Goal: Book appointment/travel/reservation

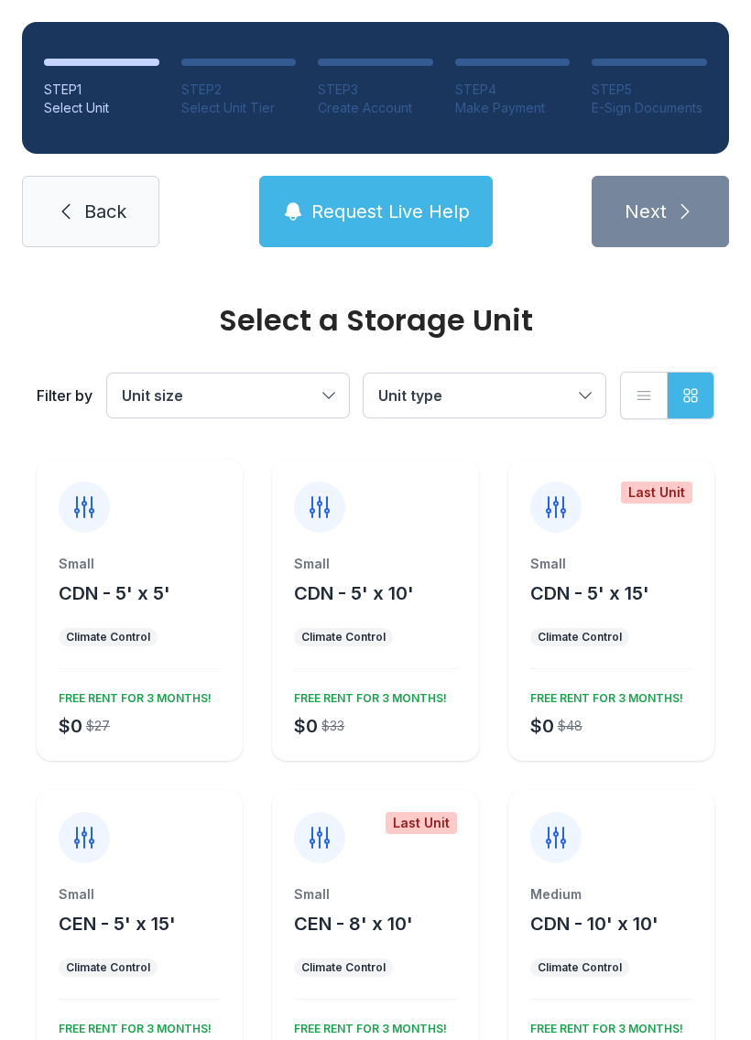
click at [384, 697] on div "FREE RENT FOR 3 MONTHS!" at bounding box center [367, 695] width 160 height 22
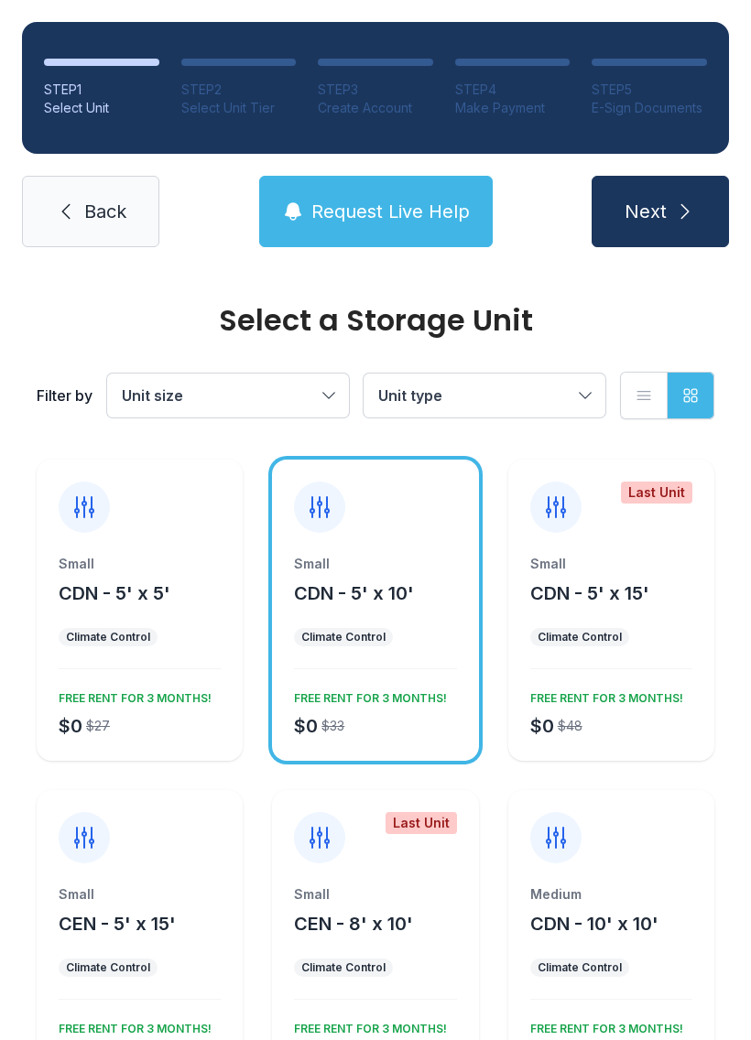
click at [686, 219] on icon "submit" at bounding box center [685, 212] width 22 height 22
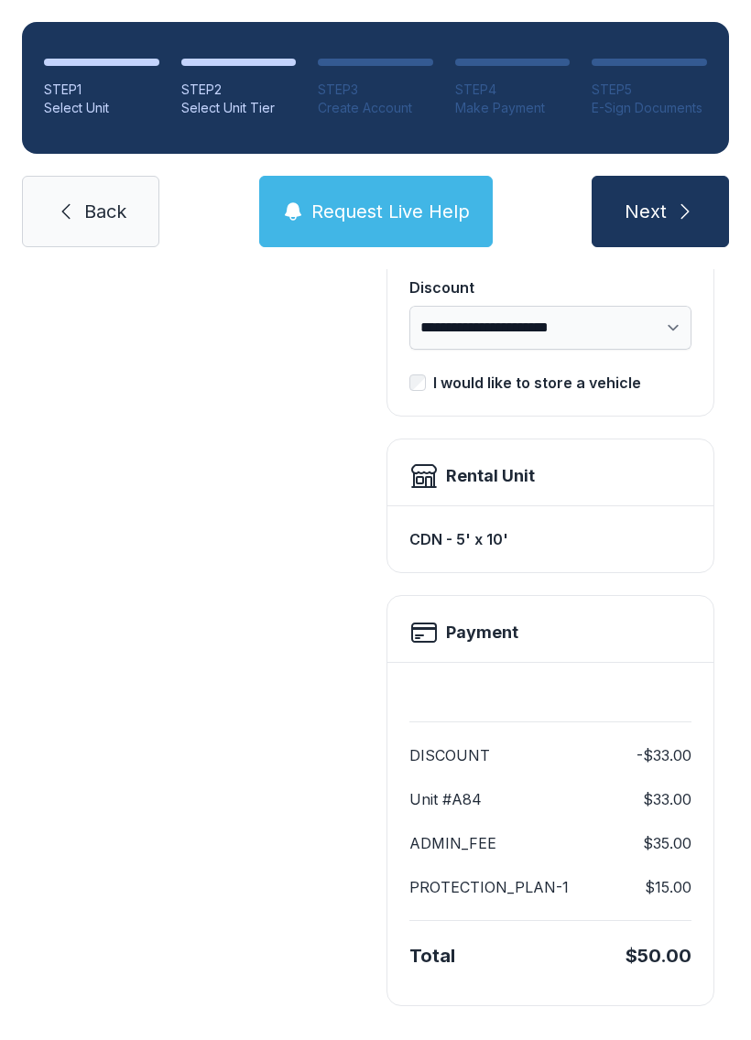
scroll to position [375, 0]
click at [133, 188] on link "Back" at bounding box center [90, 211] width 137 height 71
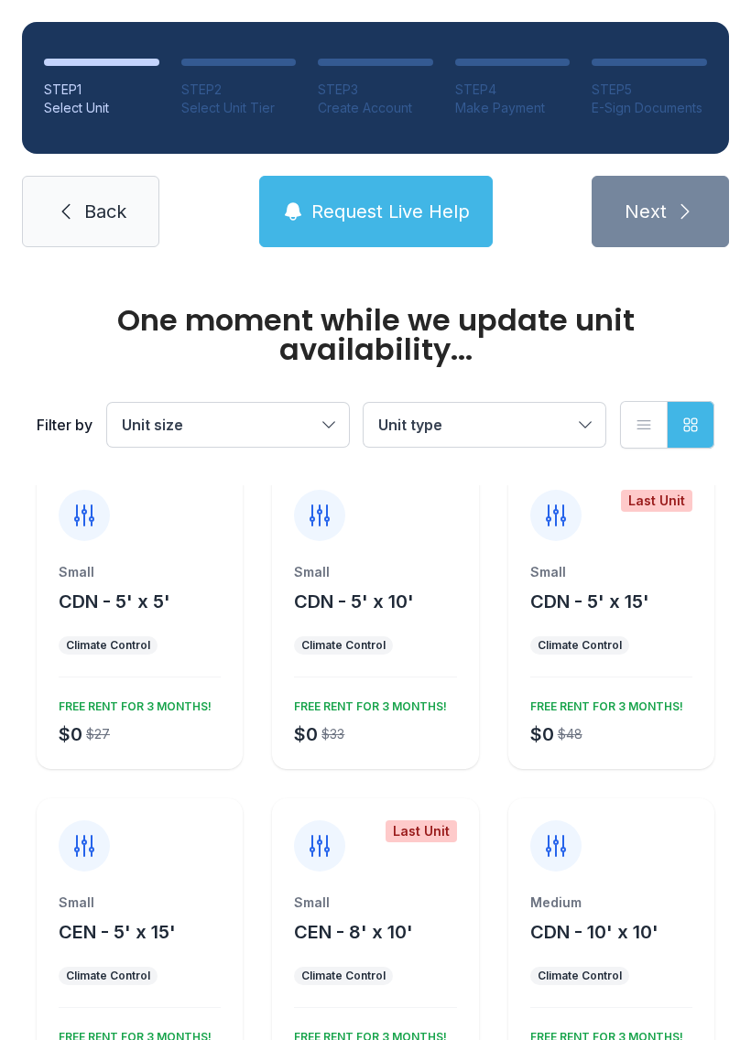
scroll to position [18, 0]
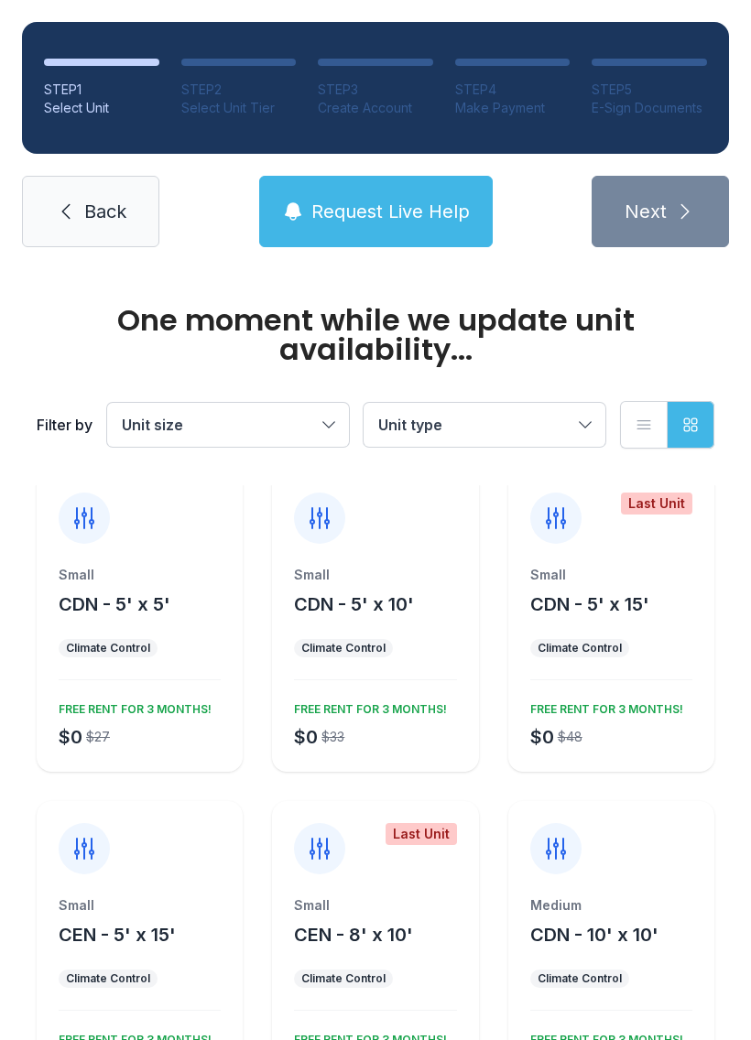
click at [666, 951] on div "Medium CDN - 10' x 10' Climate Control $0 $63 FREE RENT FOR 3 MONTHS!" at bounding box center [611, 999] width 206 height 206
click at [657, 944] on span "CDN - 10' x 10'" at bounding box center [594, 935] width 128 height 22
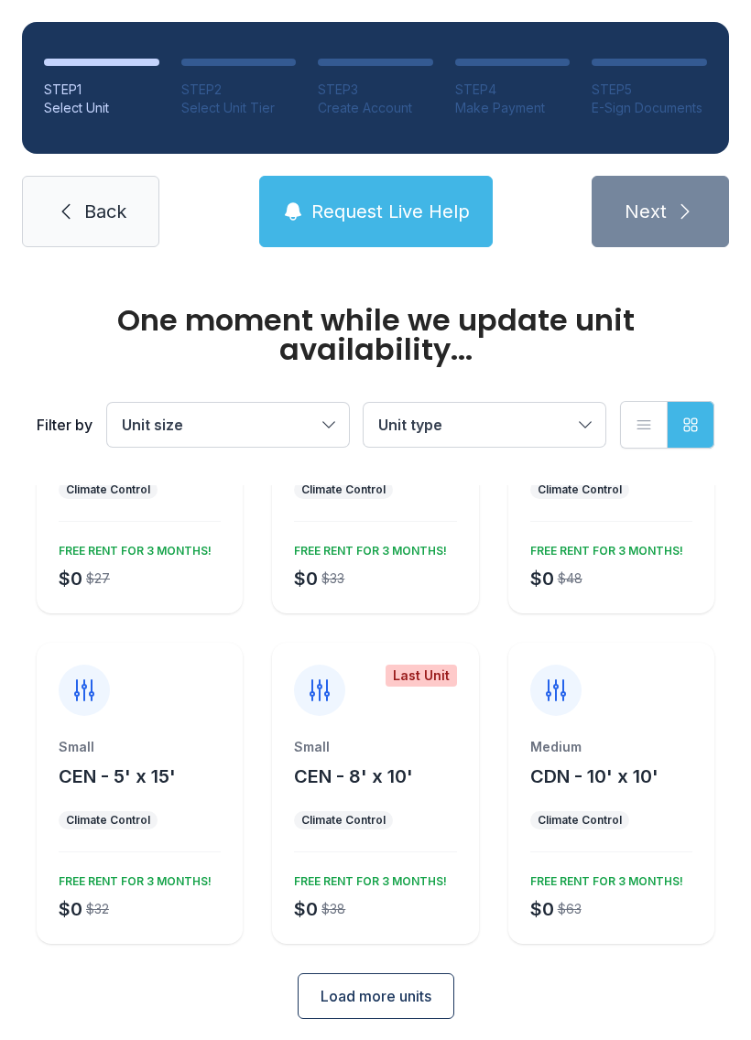
scroll to position [171, 0]
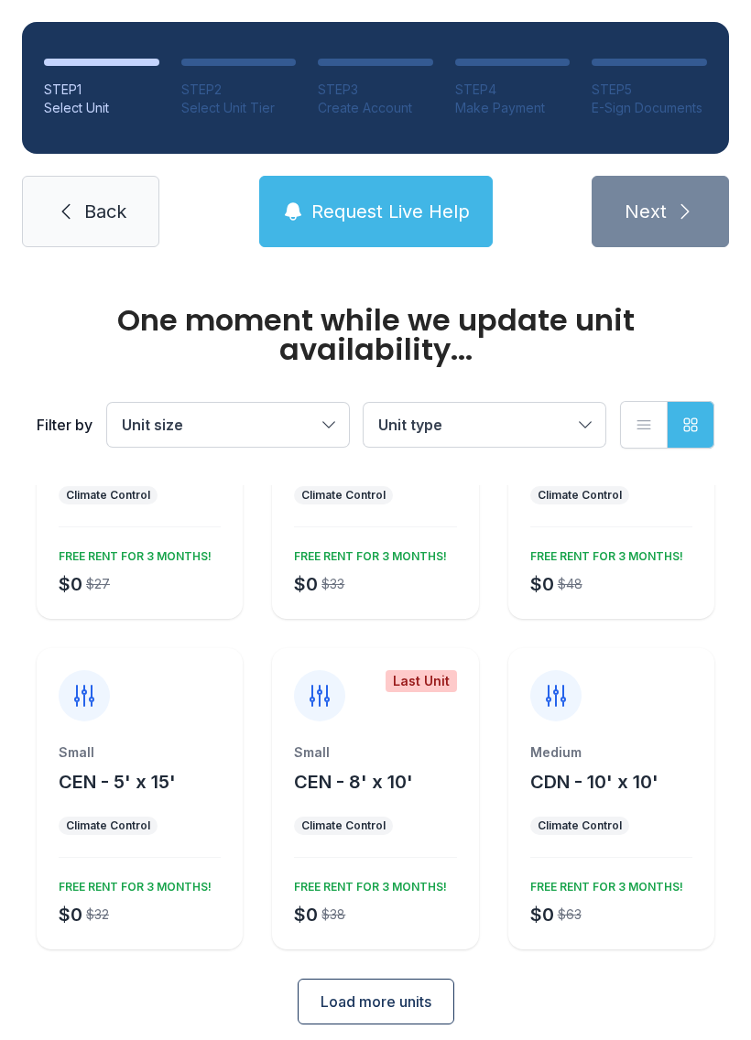
click at [646, 883] on div "FREE RENT FOR 3 MONTHS!" at bounding box center [603, 884] width 160 height 22
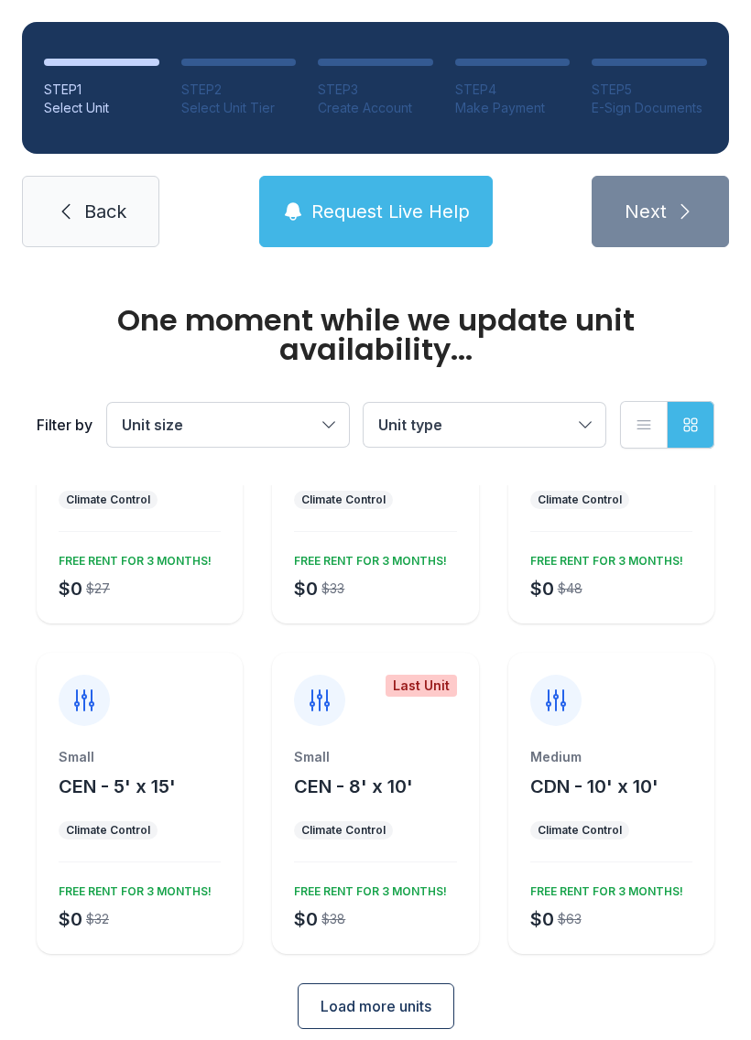
click at [617, 878] on div "FREE RENT FOR 3 MONTHS!" at bounding box center [603, 888] width 160 height 22
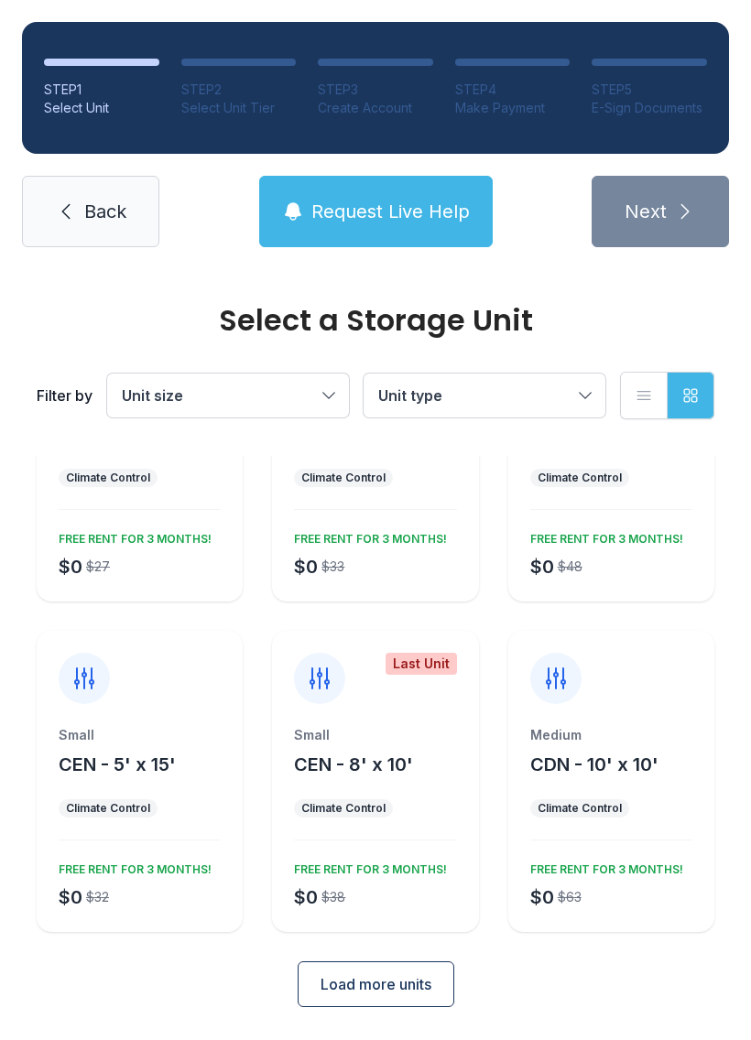
click at [620, 770] on span "CDN - 10' x 10'" at bounding box center [594, 765] width 128 height 22
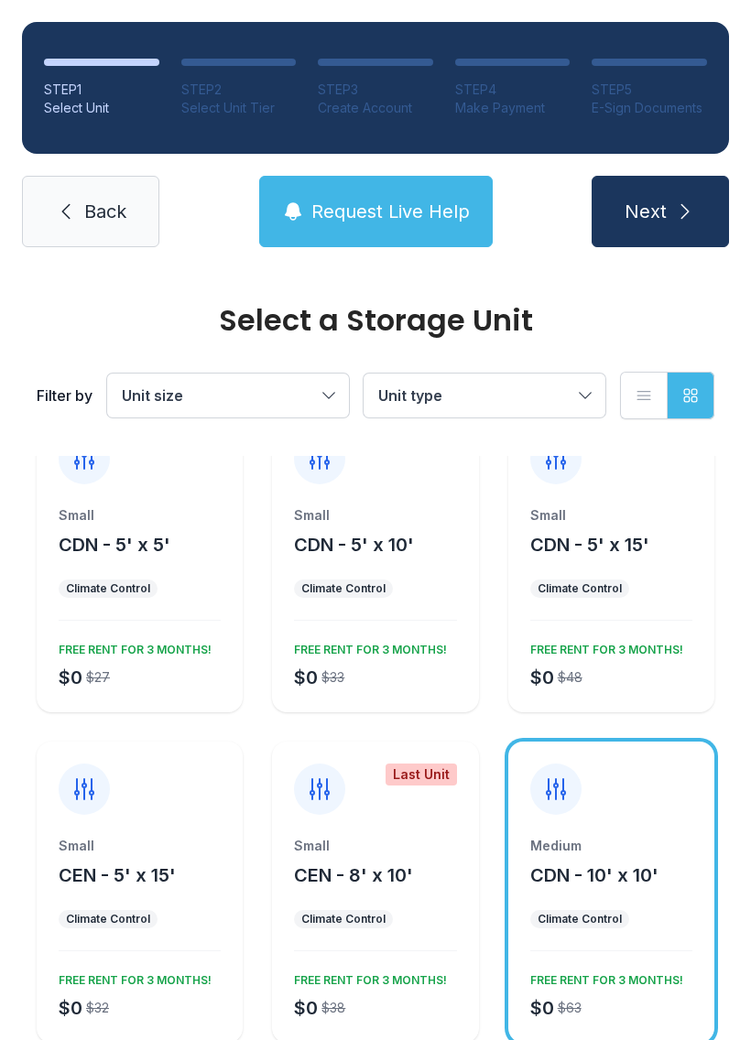
scroll to position [49, 0]
click at [672, 218] on button "Next" at bounding box center [660, 211] width 137 height 71
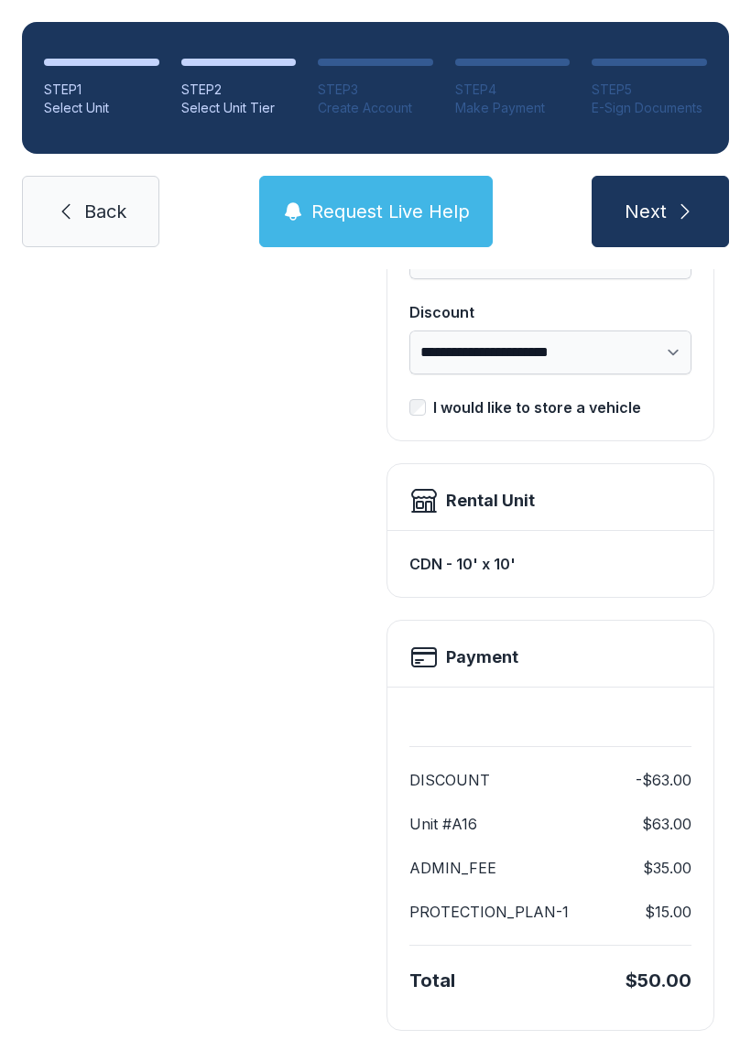
scroll to position [356, 0]
